Goal: Information Seeking & Learning: Learn about a topic

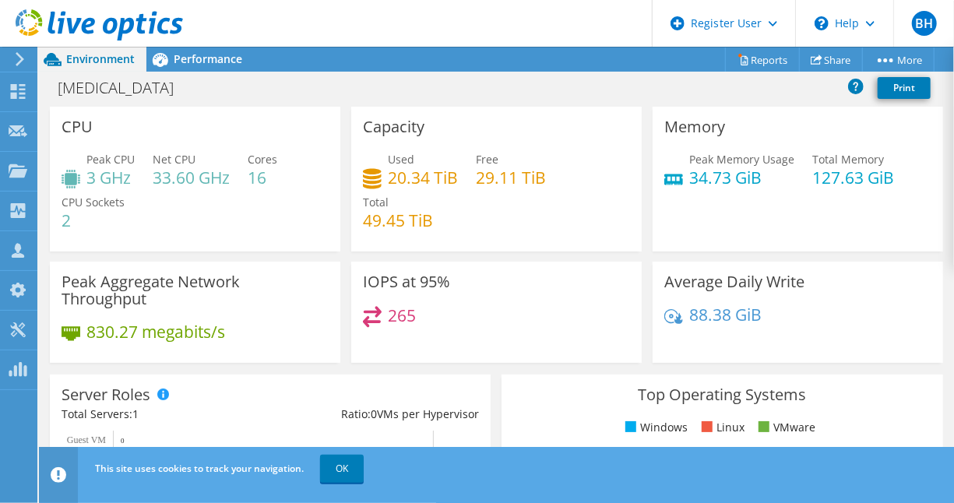
click at [39, 23] on use at bounding box center [100, 24] width 168 height 31
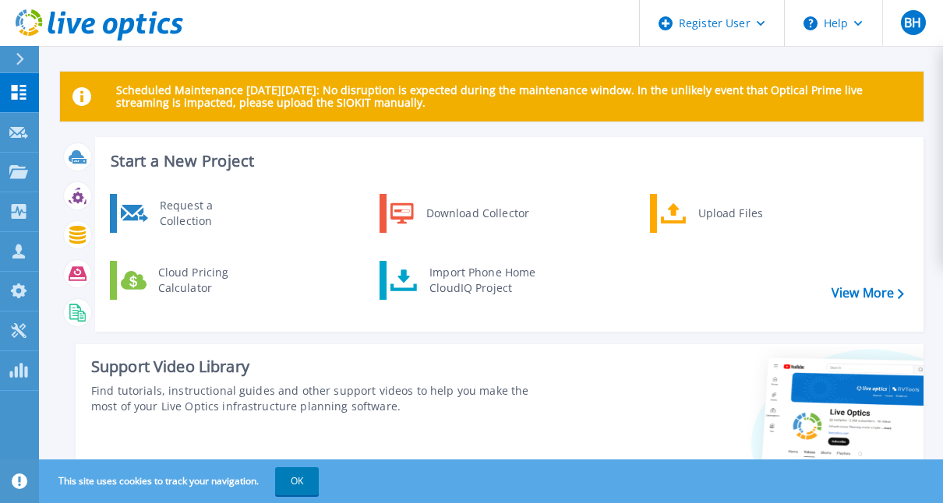
click at [23, 61] on icon at bounding box center [20, 59] width 9 height 12
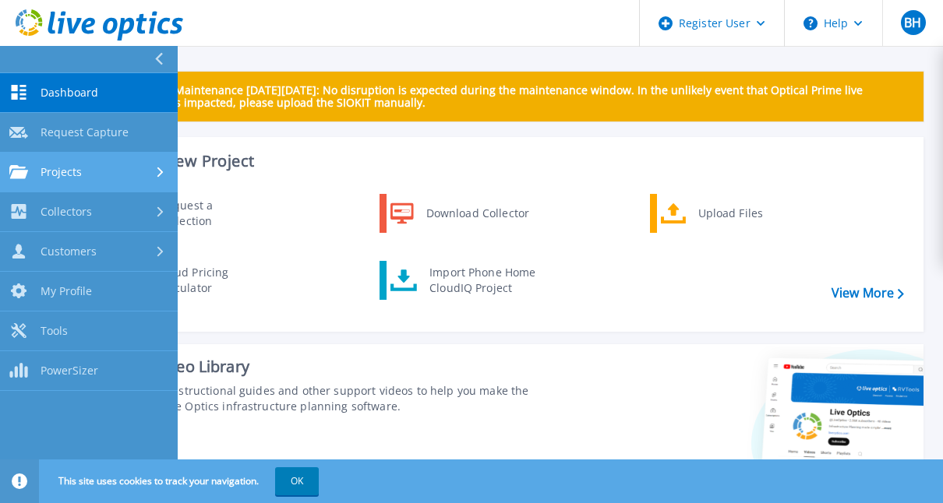
click at [128, 189] on link "Projects Projects" at bounding box center [89, 173] width 178 height 40
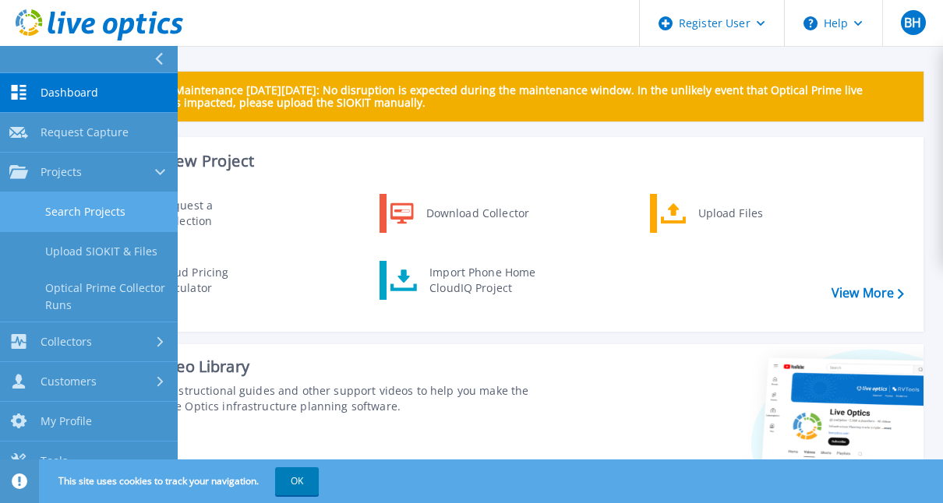
click at [108, 217] on link "Search Projects" at bounding box center [89, 212] width 178 height 40
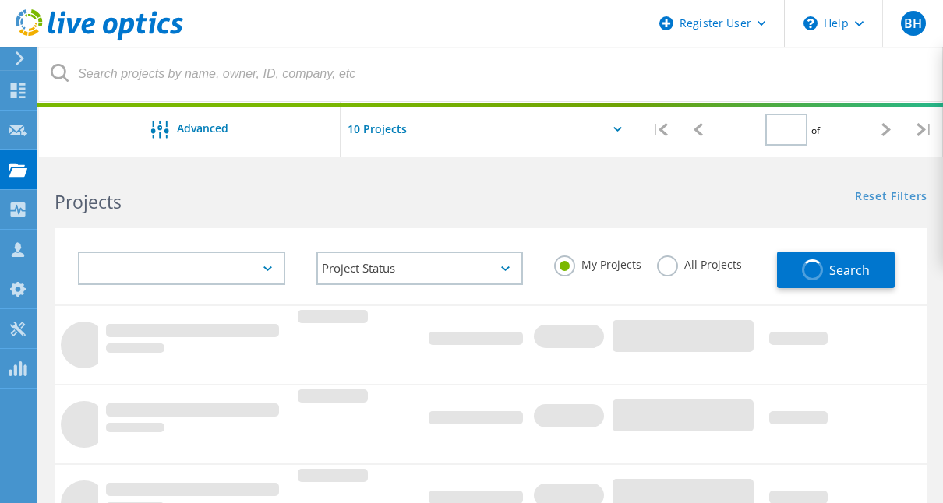
type input "1"
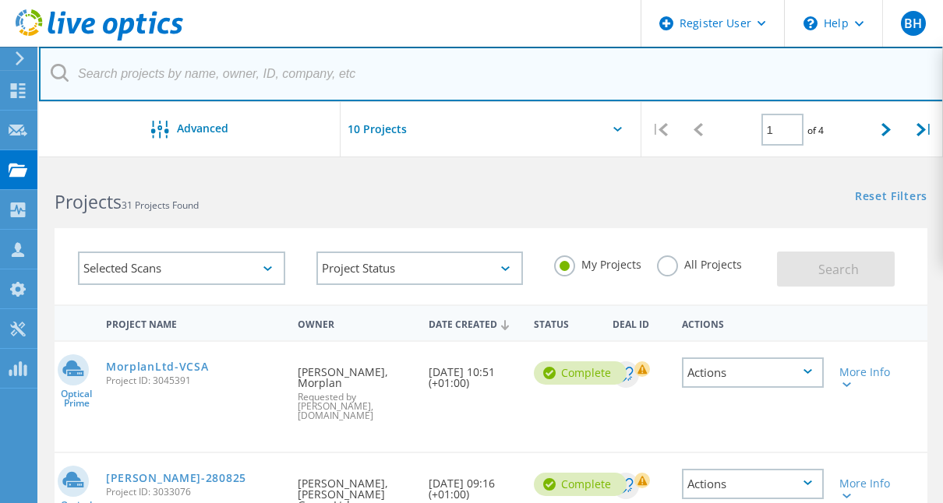
click at [215, 70] on input "text" at bounding box center [491, 74] width 905 height 55
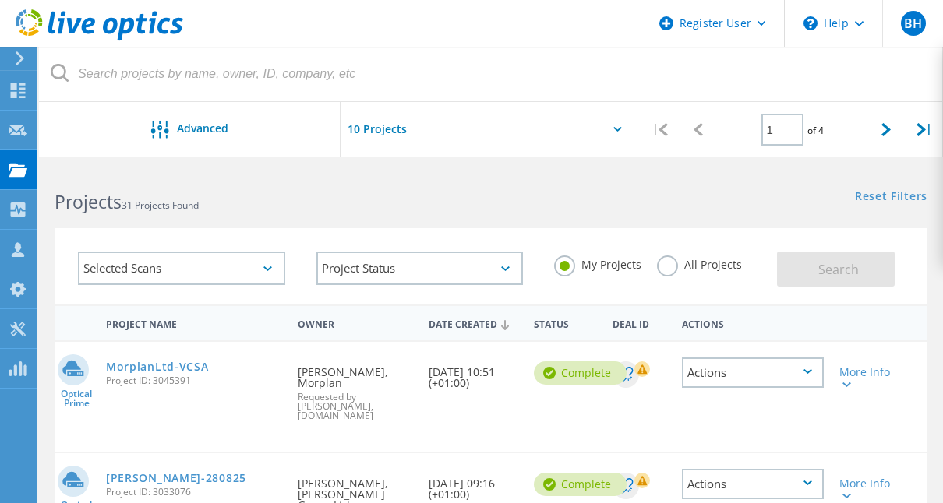
drag, startPoint x: 271, startPoint y: 192, endPoint x: 182, endPoint y: 187, distance: 89.8
click at [271, 192] on h2 "Projects 31 Projects Found" at bounding box center [265, 202] width 421 height 26
click at [675, 263] on label "All Projects" at bounding box center [699, 263] width 85 height 15
click at [0, 0] on input "All Projects" at bounding box center [0, 0] width 0 height 0
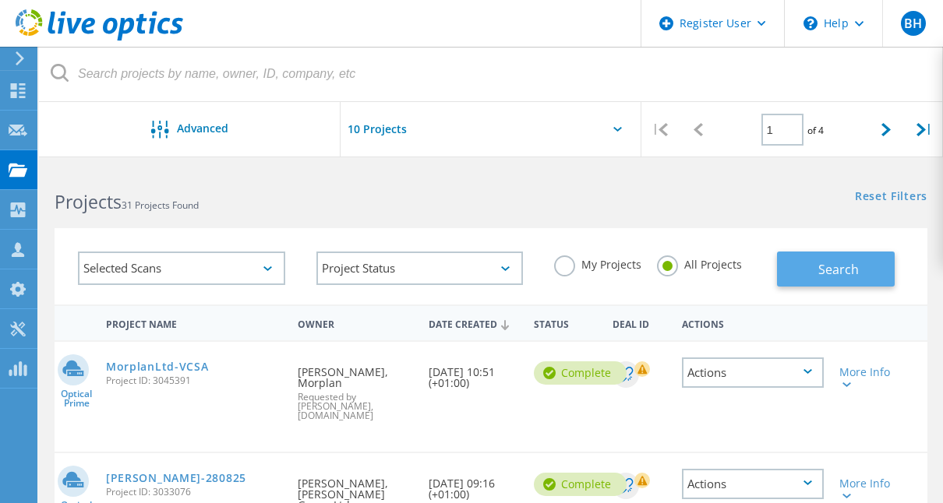
click at [814, 268] on button "Search" at bounding box center [836, 269] width 118 height 35
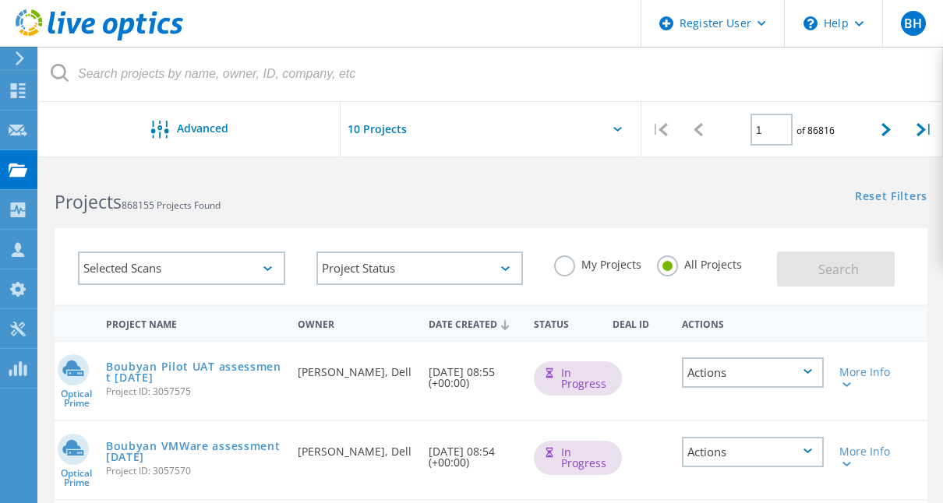
click at [207, 203] on span "868155 Projects Found" at bounding box center [171, 205] width 99 height 13
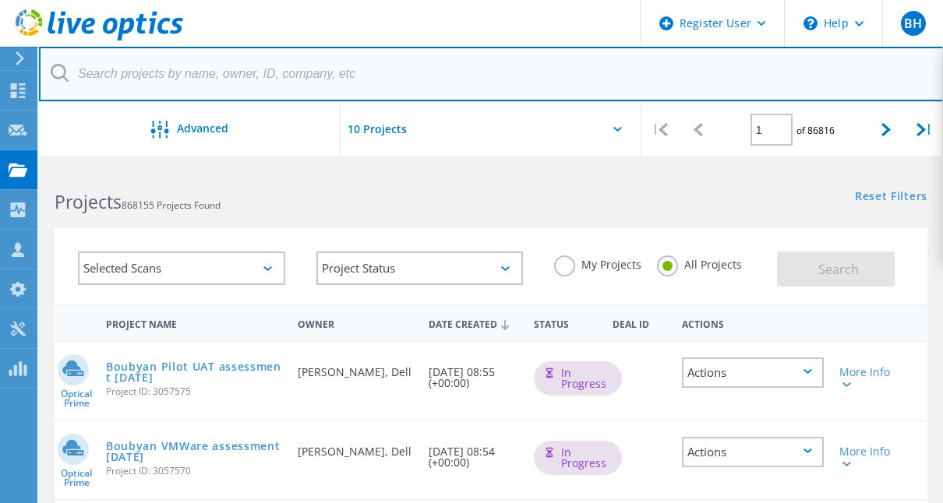
click at [252, 72] on input "text" at bounding box center [491, 74] width 905 height 55
paste input "[EMAIL_ADDRESS][PERSON_NAME][DOMAIN_NAME]>"
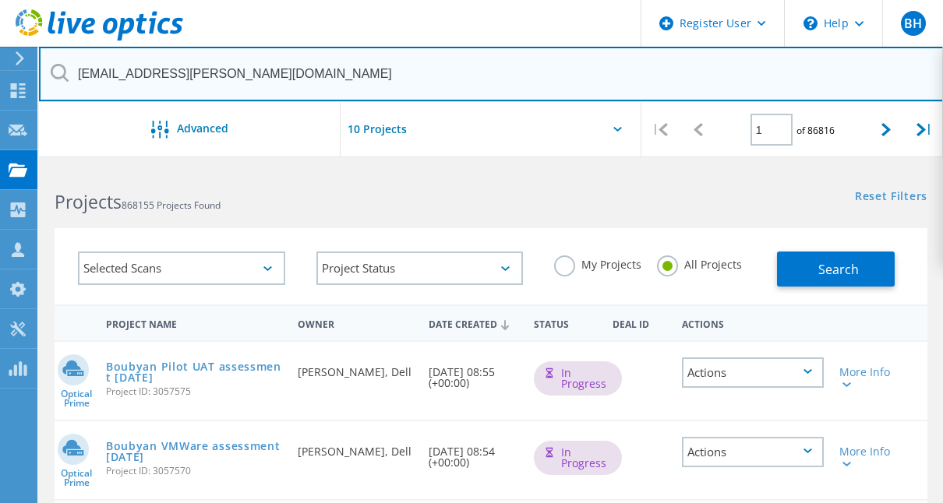
type input "[EMAIL_ADDRESS][PERSON_NAME][DOMAIN_NAME]"
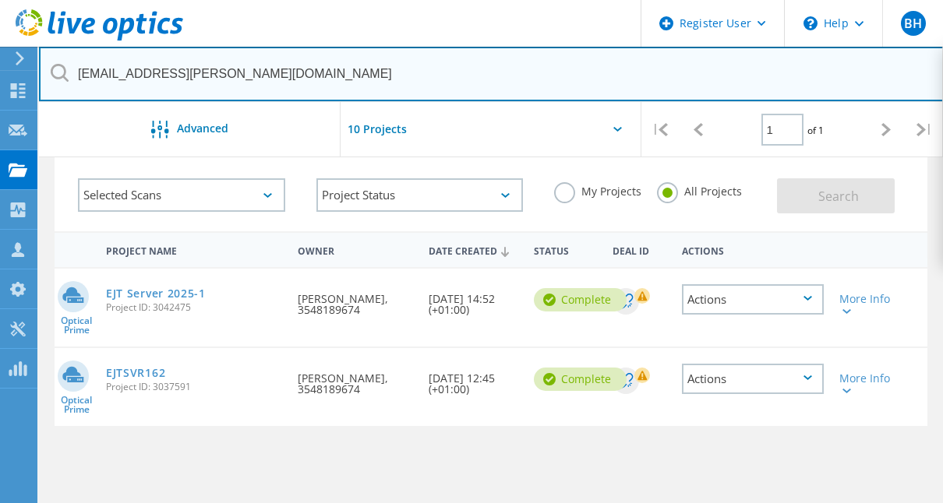
scroll to position [156, 0]
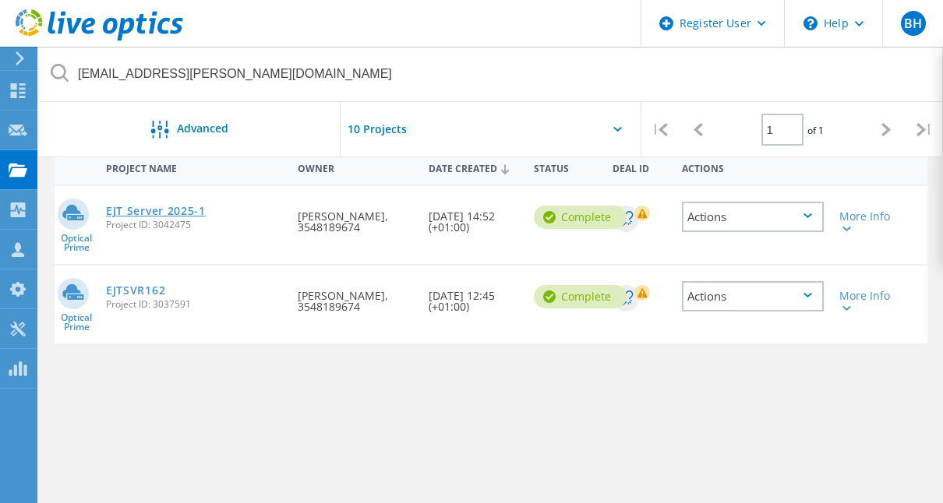
click at [191, 211] on link "EJT Server 2025-1" at bounding box center [156, 211] width 100 height 11
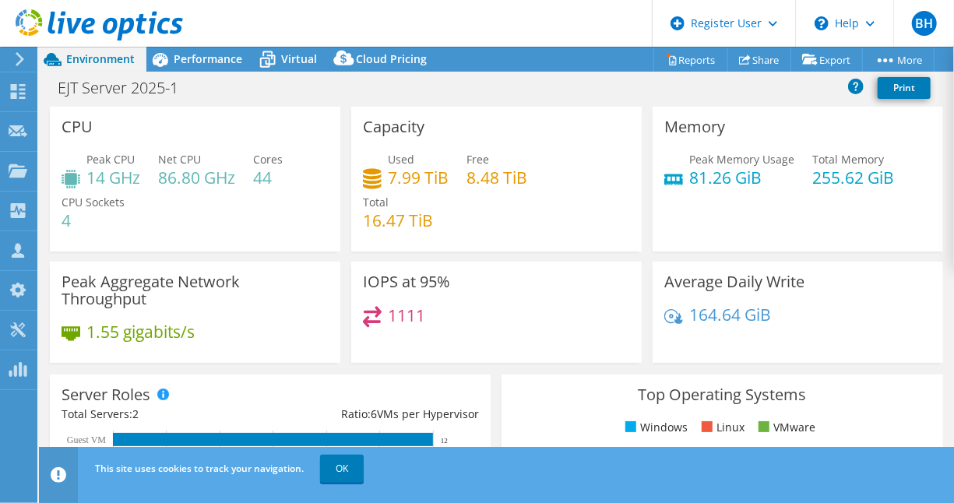
click at [229, 64] on span "Performance" at bounding box center [208, 58] width 69 height 15
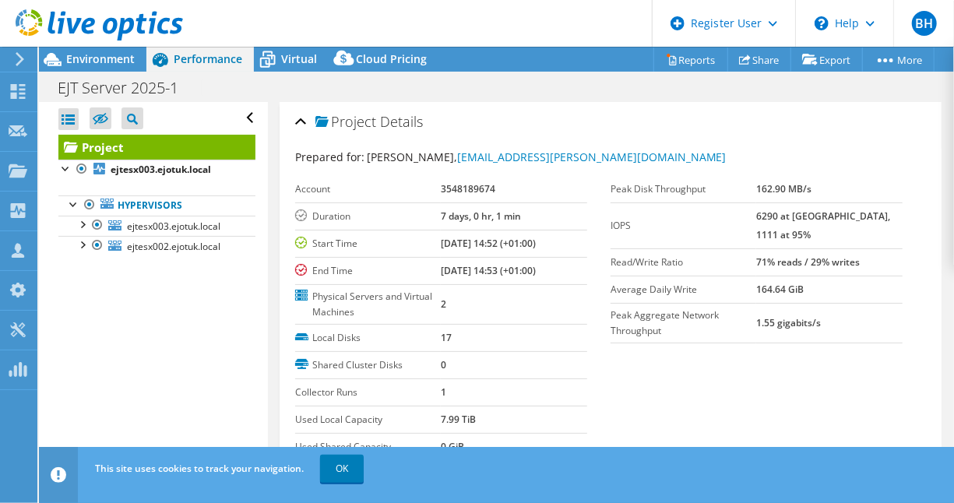
click at [479, 273] on b "[DATE] 14:53 (+01:00)" at bounding box center [488, 270] width 95 height 13
click at [98, 61] on span "Environment" at bounding box center [100, 58] width 69 height 15
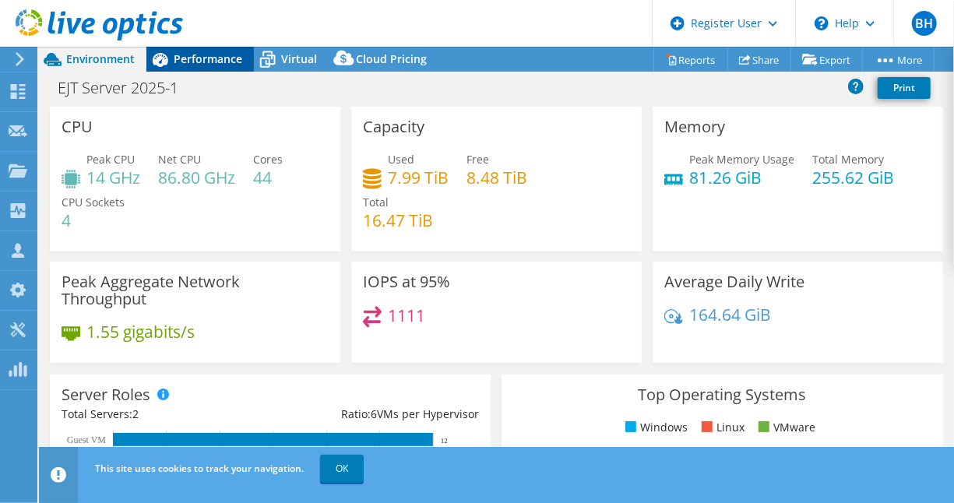
click at [183, 67] on div "Performance" at bounding box center [200, 59] width 108 height 25
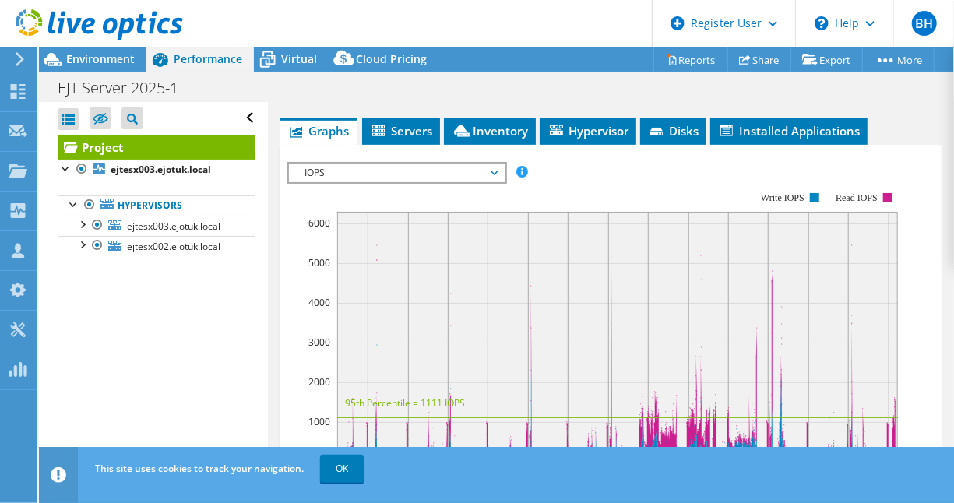
scroll to position [390, 0]
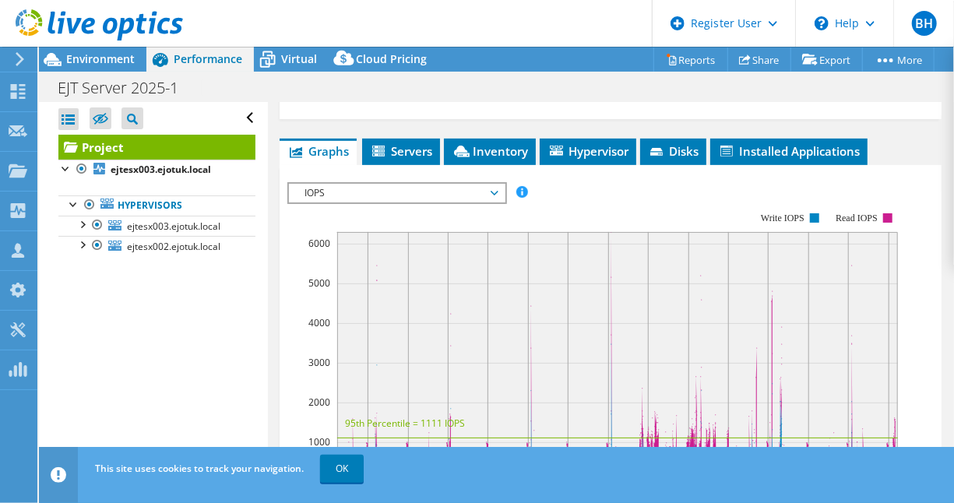
click at [325, 190] on span "IOPS" at bounding box center [397, 193] width 200 height 19
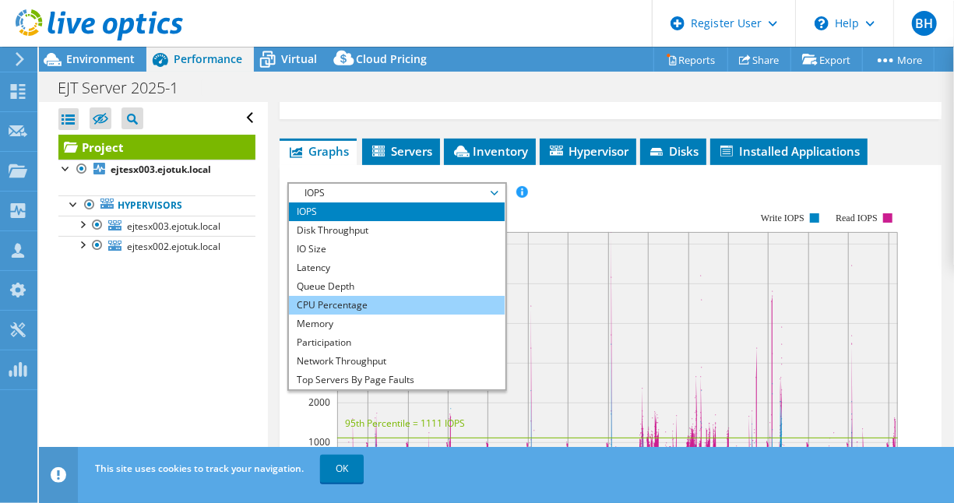
click at [372, 307] on li "CPU Percentage" at bounding box center [397, 305] width 216 height 19
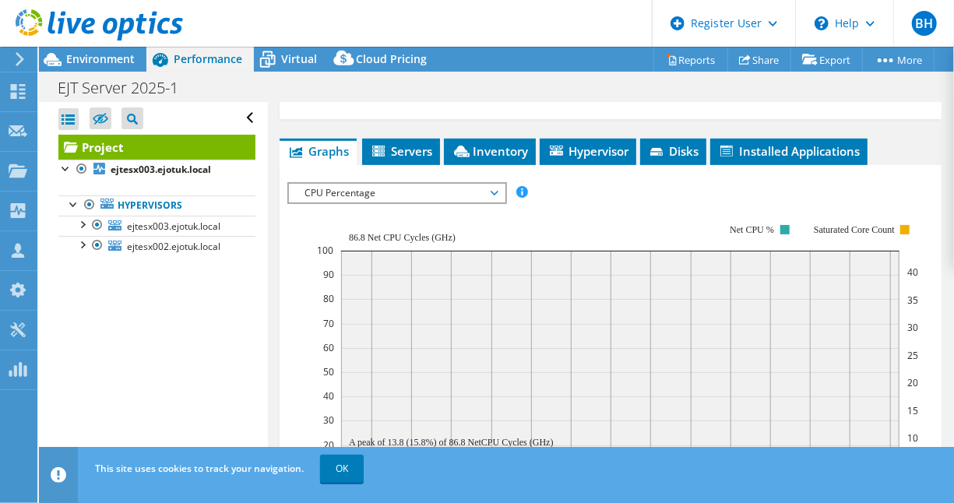
click at [249, 359] on div "Open All Close All Hide Excluded Nodes Project Tree Filter" at bounding box center [153, 287] width 228 height 371
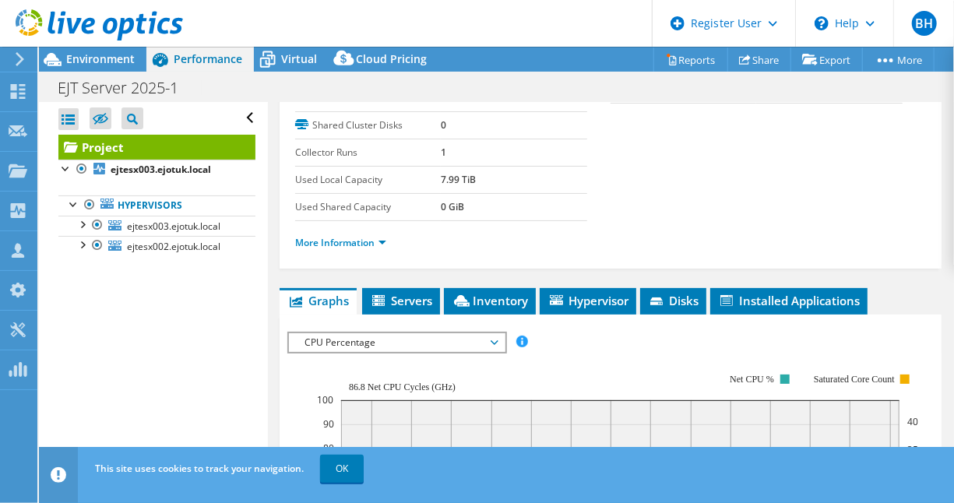
scroll to position [234, 0]
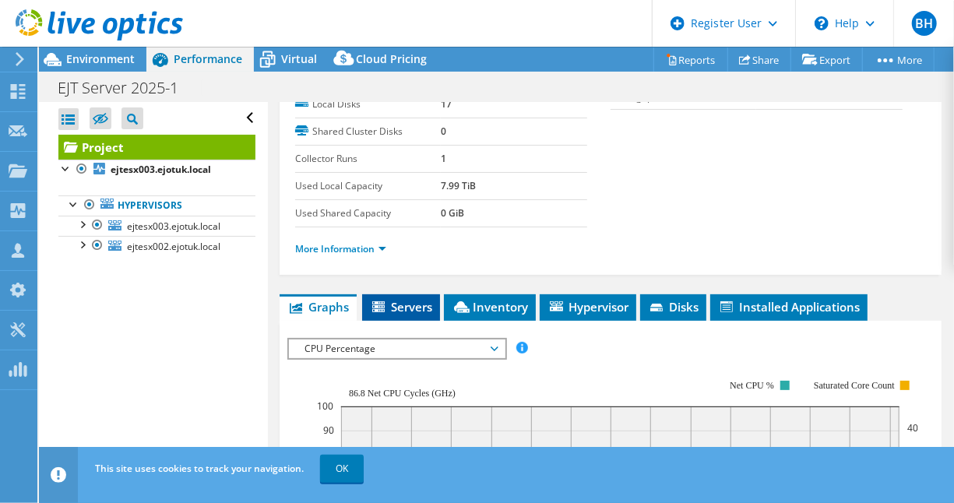
click at [397, 309] on span "Servers" at bounding box center [401, 307] width 62 height 16
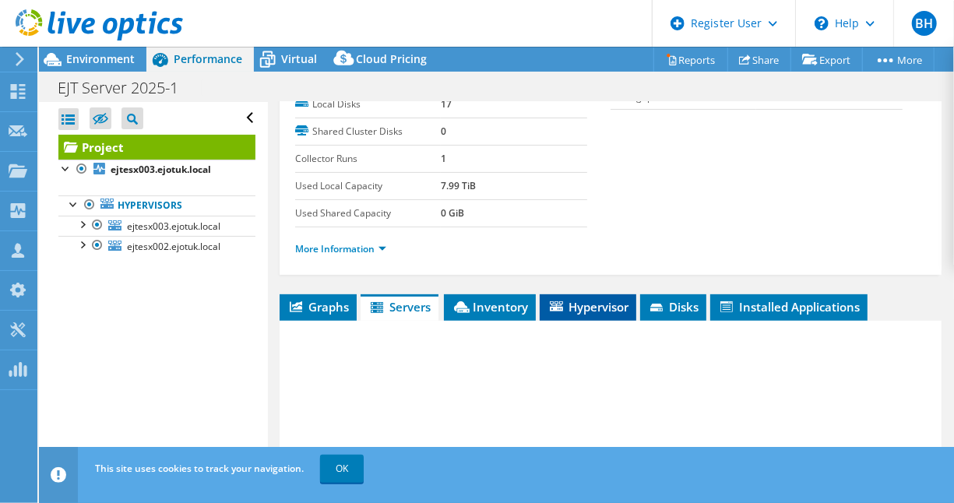
click at [577, 302] on span "Hypervisor" at bounding box center [588, 307] width 81 height 16
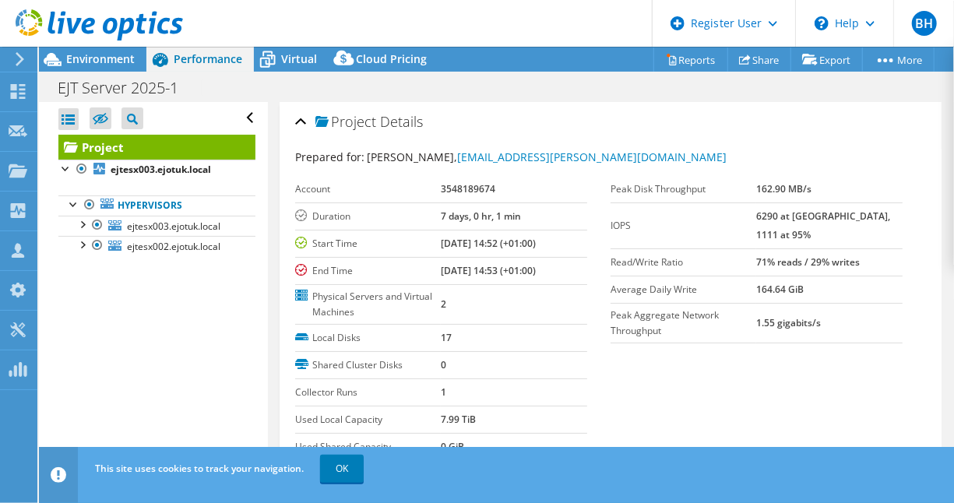
scroll to position [312, 0]
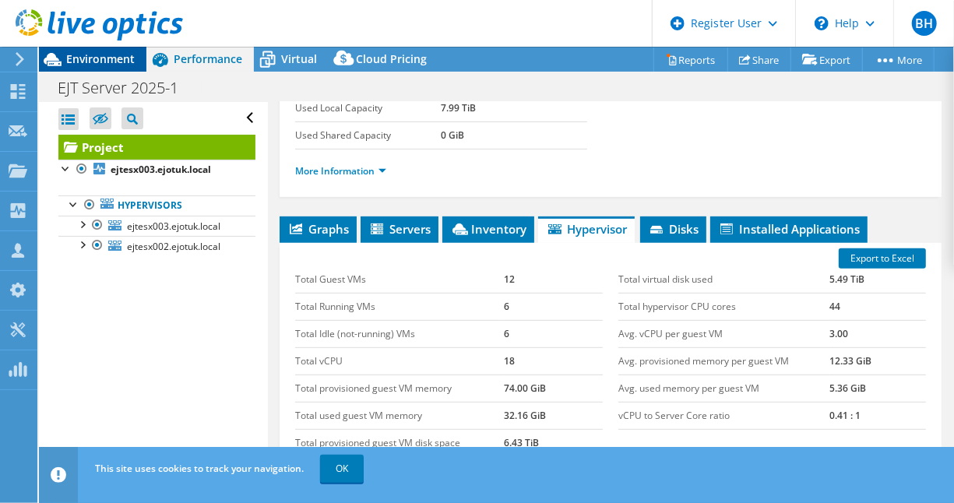
click at [72, 61] on span "Environment" at bounding box center [100, 58] width 69 height 15
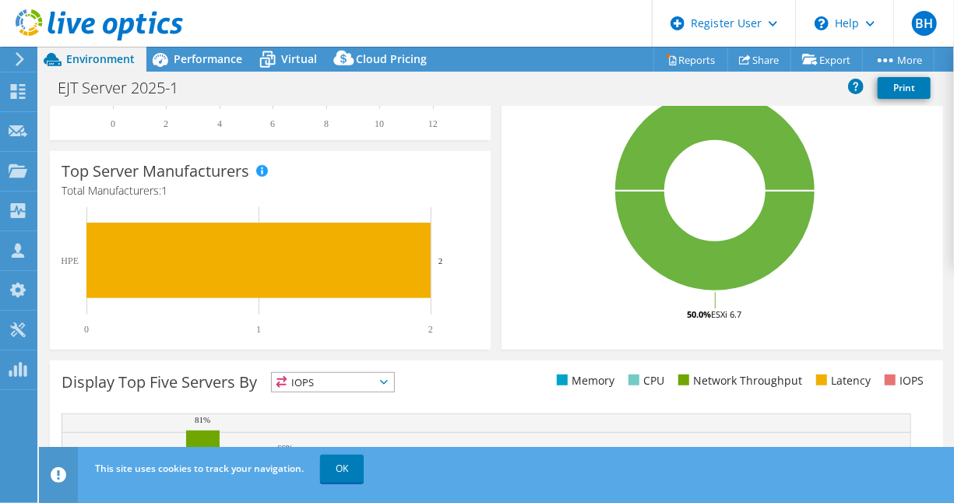
scroll to position [467, 0]
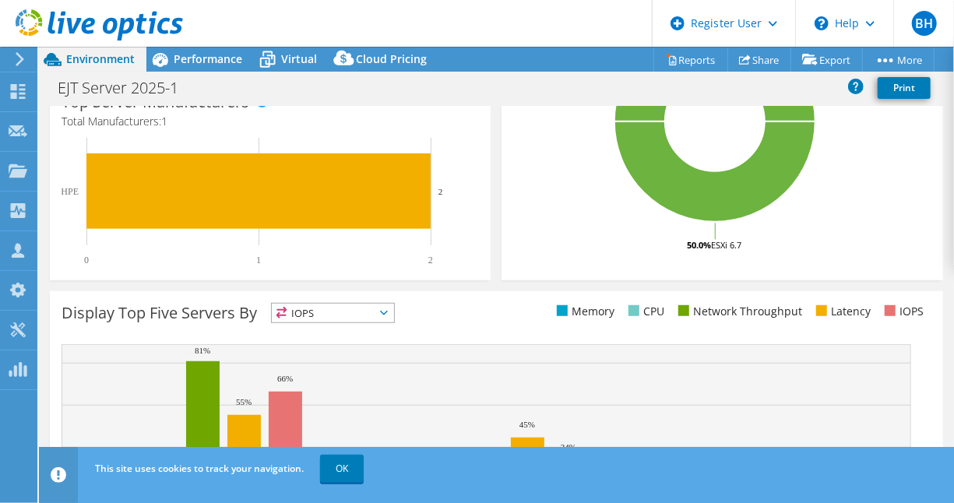
click at [499, 310] on ul "Memory CPU Network Throughput Latency IOPS" at bounding box center [713, 312] width 435 height 18
drag, startPoint x: 698, startPoint y: 314, endPoint x: 802, endPoint y: 315, distance: 103.6
click at [802, 315] on ul "Memory CPU Network Throughput Latency IOPS" at bounding box center [713, 312] width 435 height 18
click at [781, 316] on li "Network Throughput" at bounding box center [739, 311] width 128 height 17
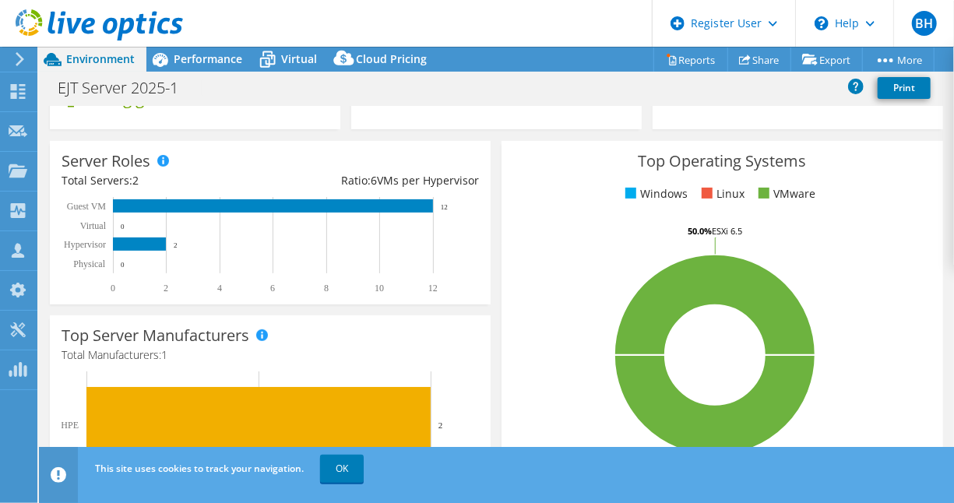
scroll to position [0, 0]
